Goal: Task Accomplishment & Management: Use online tool/utility

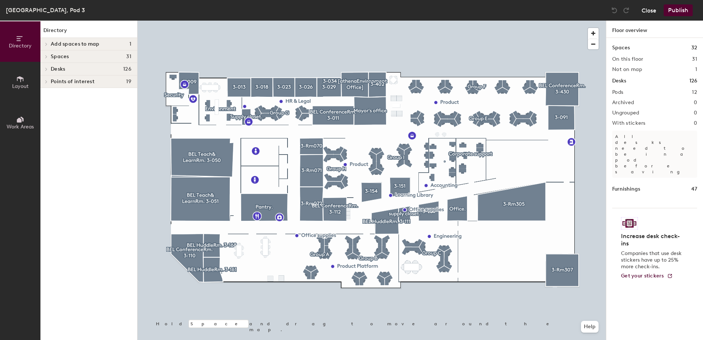
click at [653, 13] on button "Close" at bounding box center [649, 10] width 15 height 12
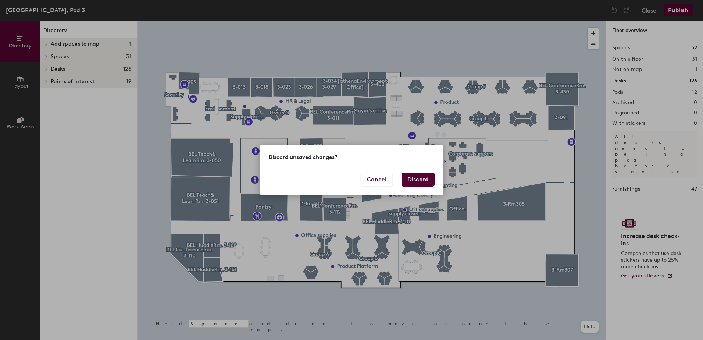
click at [410, 181] on button "Discard" at bounding box center [418, 179] width 33 height 14
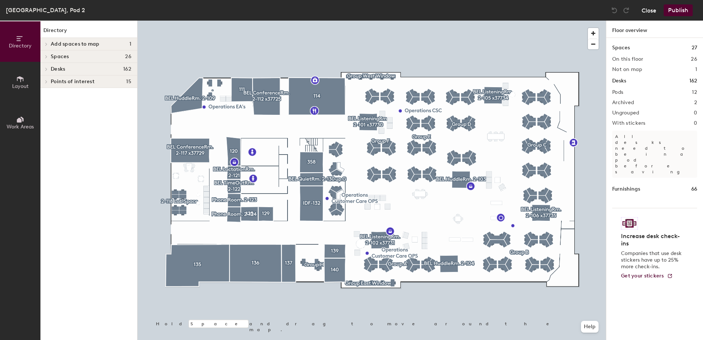
click at [648, 6] on button "Close" at bounding box center [649, 10] width 15 height 12
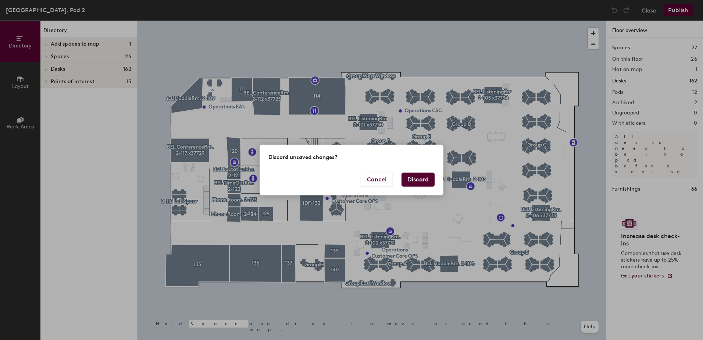
click at [418, 179] on button "Discard" at bounding box center [418, 179] width 33 height 14
